Goal: Navigation & Orientation: Go to known website

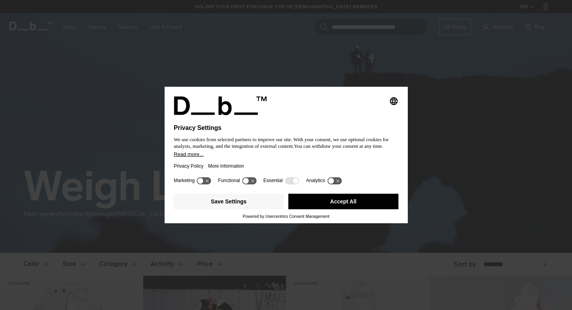
click at [308, 203] on button "Accept All" at bounding box center [343, 202] width 110 height 16
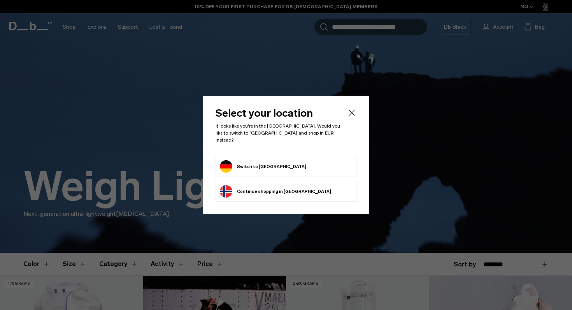
click at [271, 164] on button "Switch to Germany" at bounding box center [263, 166] width 86 height 12
